Goal: Transaction & Acquisition: Download file/media

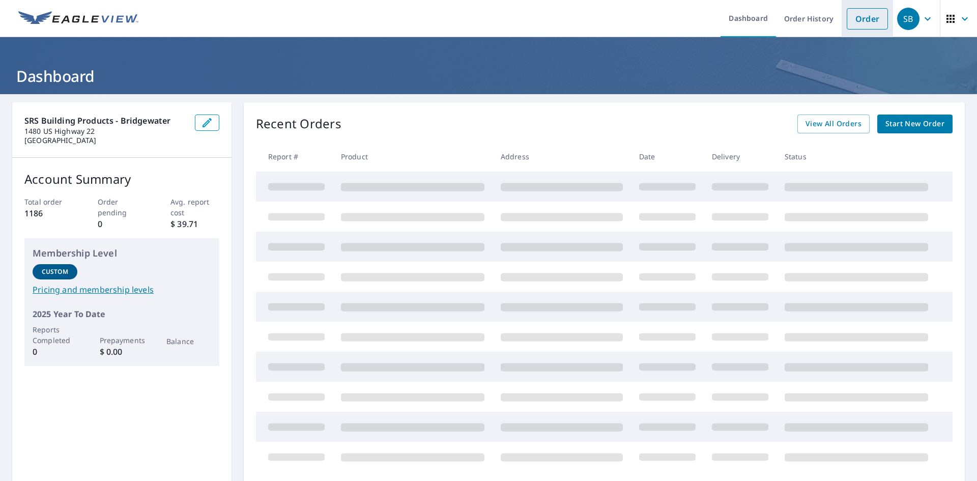
click at [853, 19] on link "Order" at bounding box center [867, 18] width 41 height 21
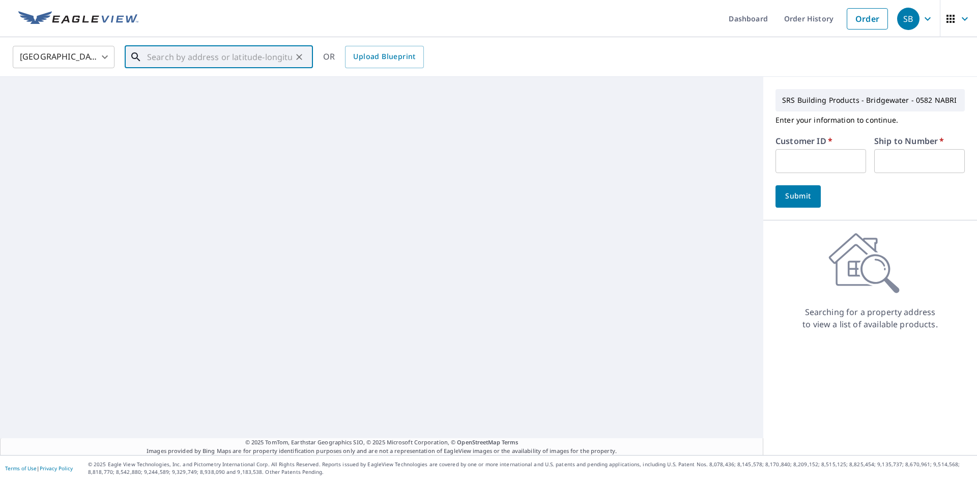
click at [211, 56] on input "text" at bounding box center [219, 57] width 145 height 29
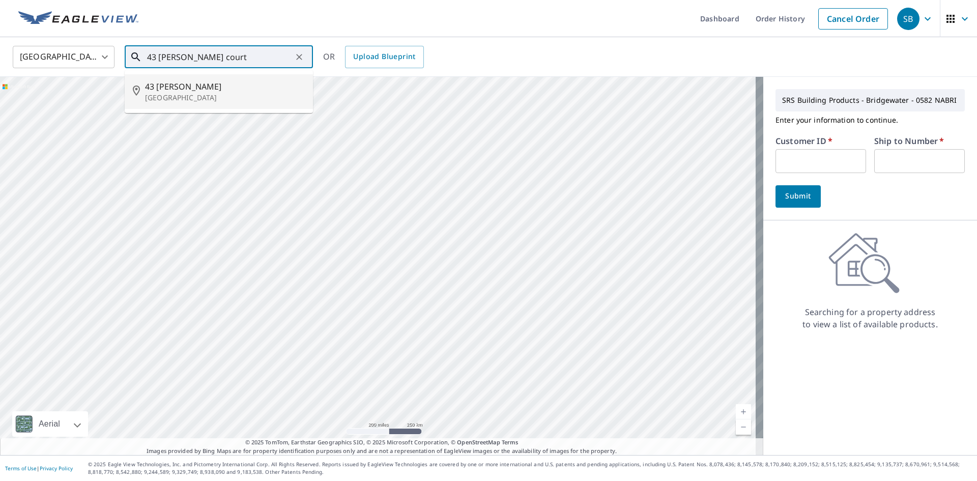
click at [179, 98] on p "[GEOGRAPHIC_DATA]" at bounding box center [225, 98] width 160 height 10
type input "[STREET_ADDRESS][PERSON_NAME]"
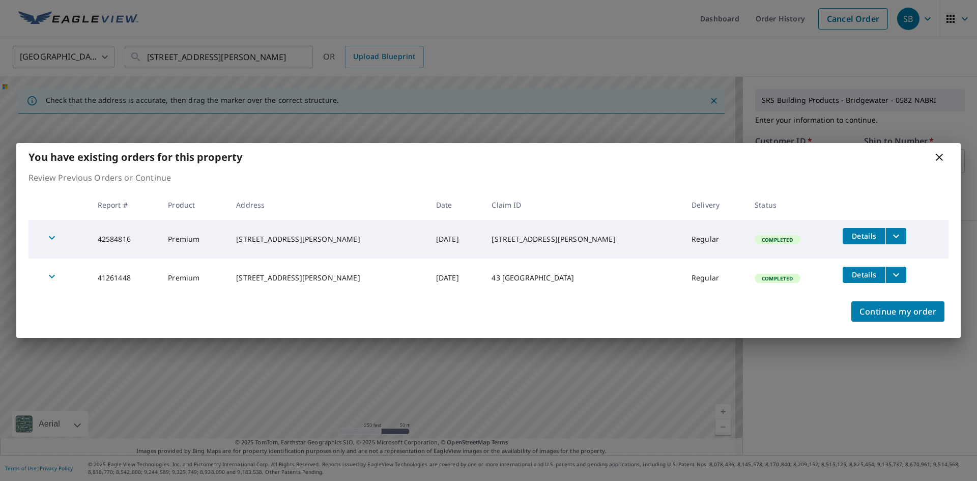
click at [780, 154] on body "SB SB Dashboard Order History Cancel Order SB [GEOGRAPHIC_DATA] [GEOGRAPHIC_DAT…" at bounding box center [488, 240] width 977 height 481
click at [854, 234] on span "Details" at bounding box center [864, 236] width 31 height 10
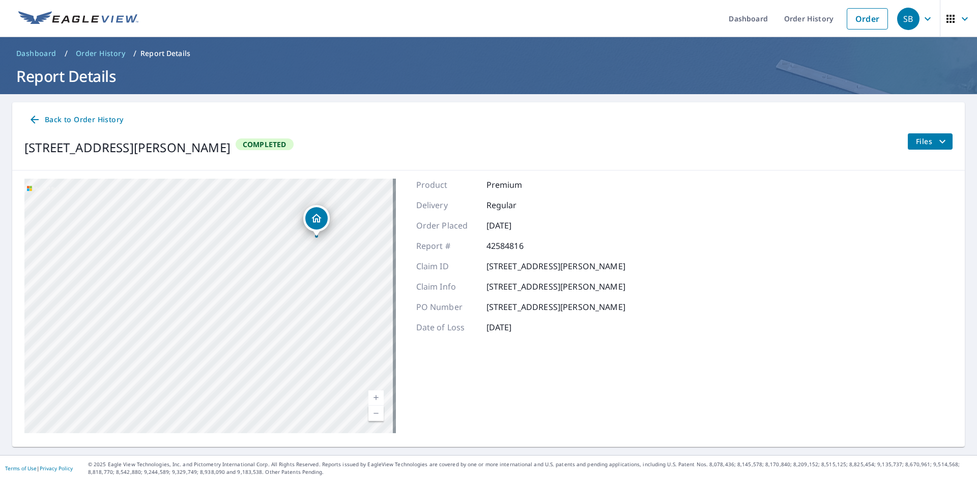
click at [36, 118] on icon at bounding box center [35, 120] width 12 height 12
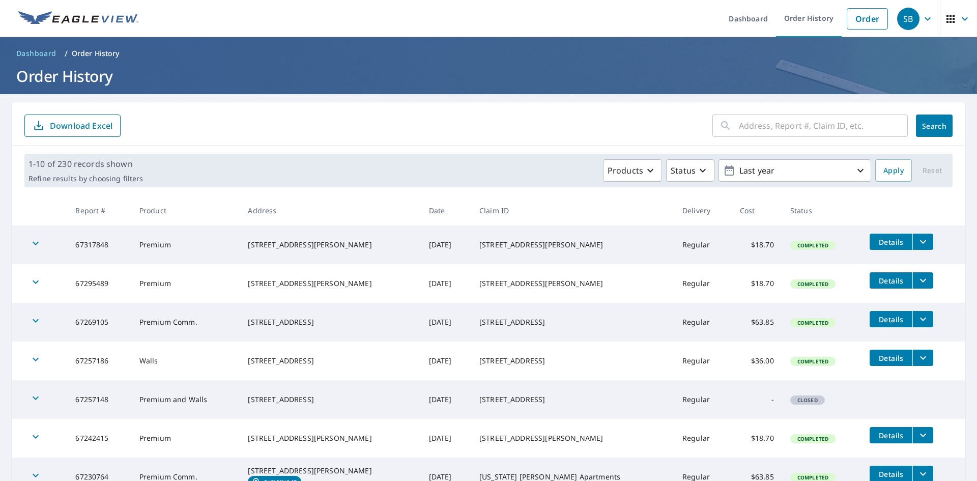
click at [920, 237] on button "filesDropdownBtn-67317848" at bounding box center [923, 242] width 21 height 16
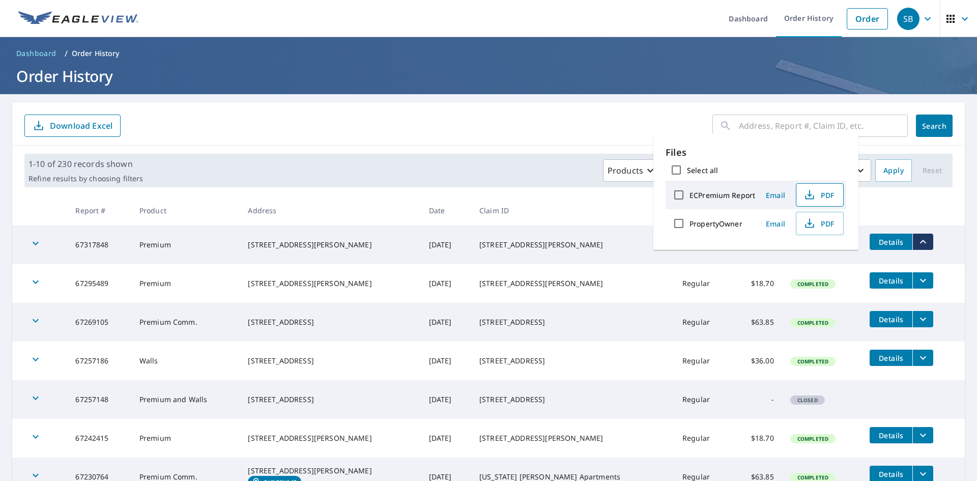
click at [814, 192] on icon "button" at bounding box center [810, 195] width 12 height 12
click at [660, 37] on ul "Dashboard Order History Order" at bounding box center [519, 18] width 749 height 37
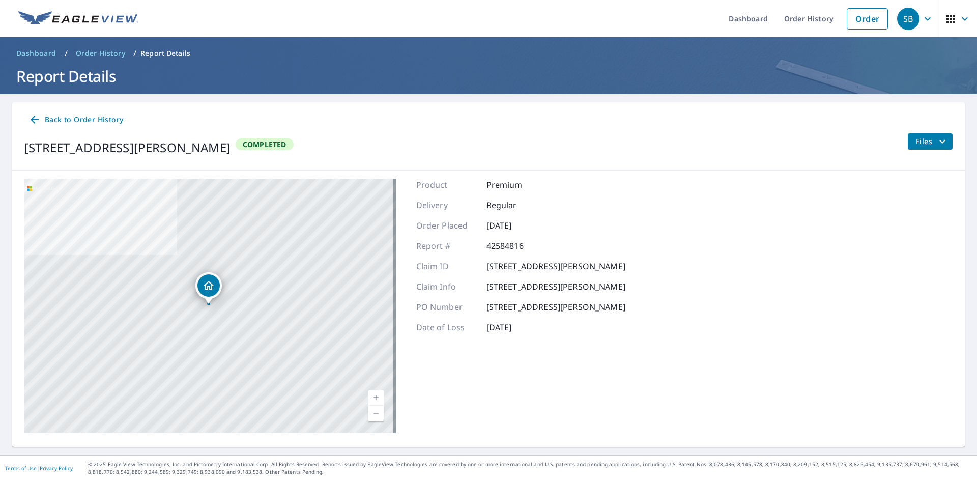
click at [937, 136] on icon "filesDropdownBtn-42584816" at bounding box center [943, 141] width 12 height 12
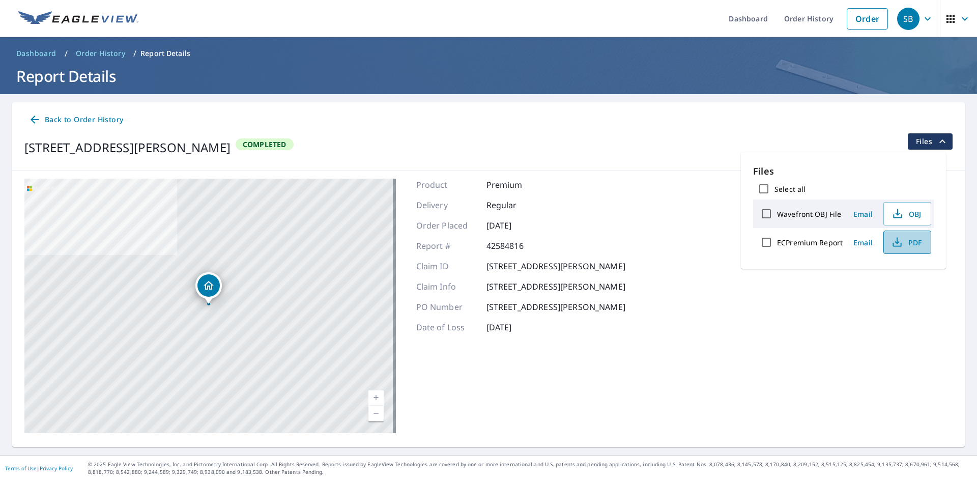
click at [913, 241] on span "PDF" at bounding box center [906, 242] width 33 height 12
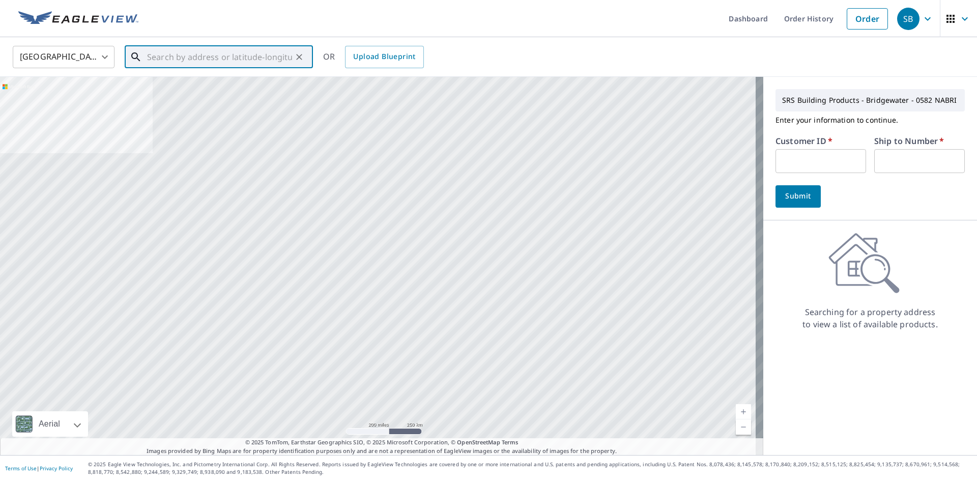
click at [188, 53] on input "text" at bounding box center [219, 57] width 145 height 29
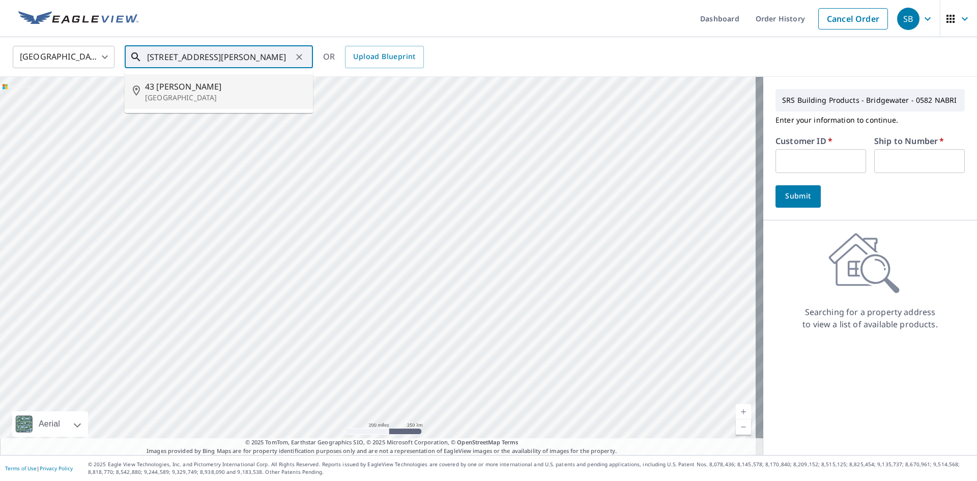
click at [174, 91] on span "43 [PERSON_NAME]" at bounding box center [225, 86] width 160 height 12
type input "[STREET_ADDRESS][PERSON_NAME]"
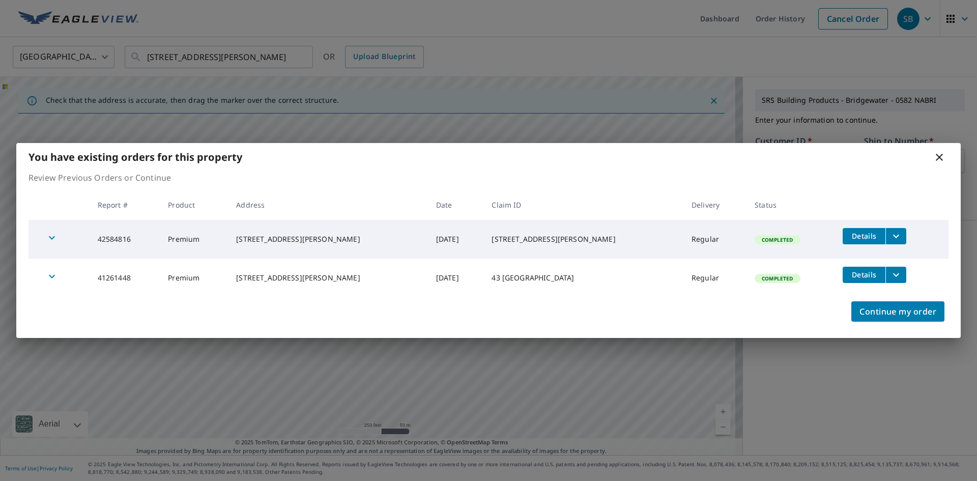
click at [824, 162] on div "You have existing orders for this property" at bounding box center [488, 157] width 945 height 28
click at [893, 274] on icon "filesDropdownBtn-41261448" at bounding box center [896, 275] width 12 height 12
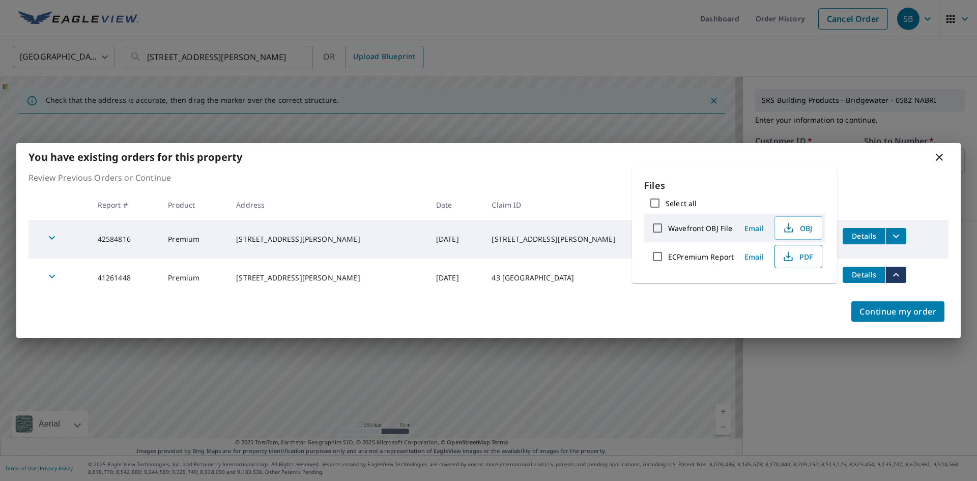
click at [804, 259] on span "PDF" at bounding box center [797, 256] width 33 height 12
